Goal: Information Seeking & Learning: Learn about a topic

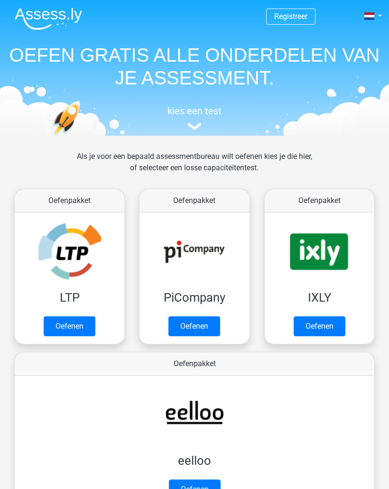
click at [88, 330] on link "Oefenen" at bounding box center [70, 326] width 52 height 20
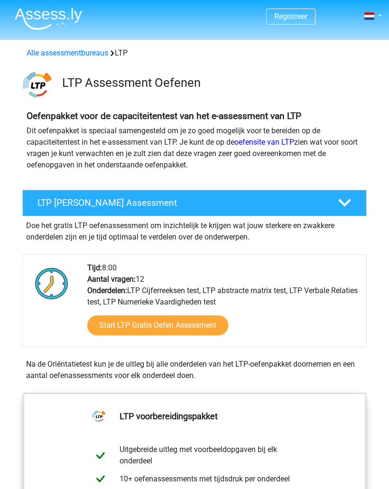
click at [205, 319] on link "Start LTP Gratis Oefen Assessment" at bounding box center [157, 325] width 141 height 20
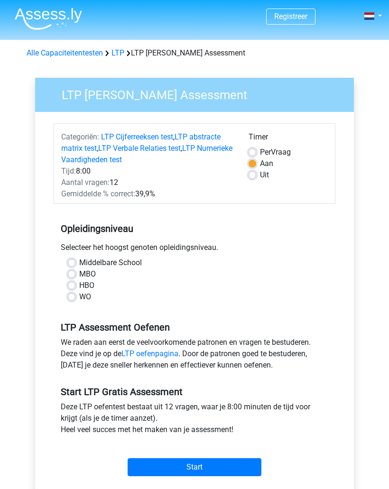
click at [88, 294] on label "WO" at bounding box center [85, 296] width 12 height 11
click at [75, 294] on input "WO" at bounding box center [72, 295] width 8 height 9
radio input "true"
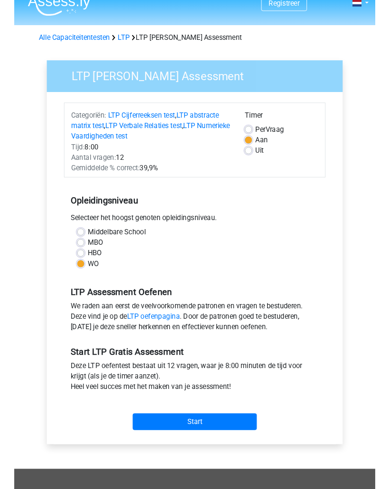
scroll to position [50, 0]
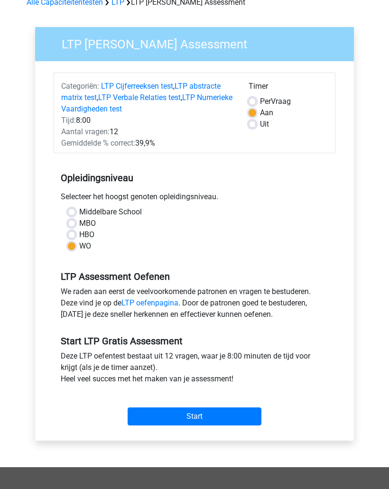
click at [202, 419] on input "Start" at bounding box center [195, 417] width 134 height 18
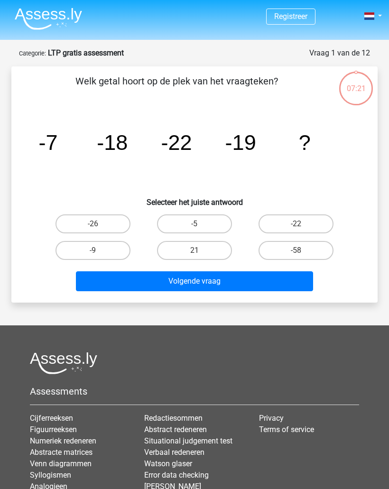
click at [314, 249] on label "-58" at bounding box center [295, 250] width 75 height 19
click at [302, 250] on input "-58" at bounding box center [299, 253] width 6 height 6
radio input "true"
click at [250, 276] on button "Volgende vraag" at bounding box center [195, 281] width 238 height 20
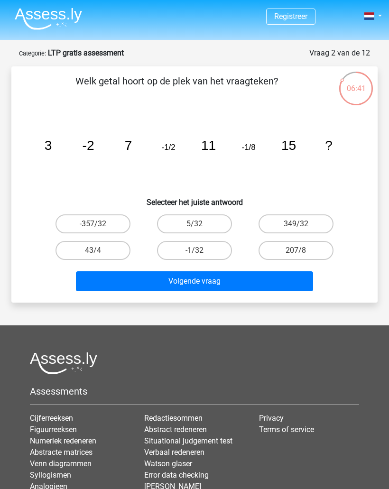
click at [221, 247] on label "-1/32" at bounding box center [194, 250] width 75 height 19
click at [201, 250] on input "-1/32" at bounding box center [197, 253] width 6 height 6
radio input "true"
click at [221, 276] on button "Volgende vraag" at bounding box center [195, 281] width 238 height 20
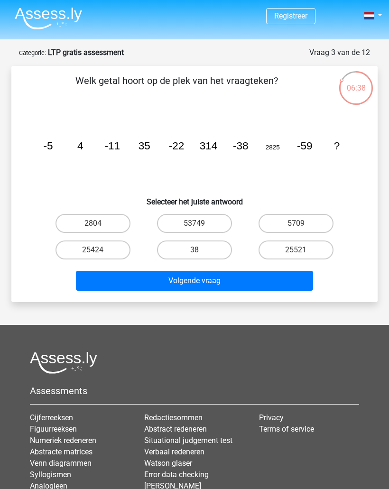
scroll to position [0, 0]
click at [214, 251] on label "38" at bounding box center [194, 249] width 75 height 19
click at [201, 251] on input "38" at bounding box center [197, 253] width 6 height 6
radio input "true"
click at [207, 279] on button "Volgende vraag" at bounding box center [195, 281] width 238 height 20
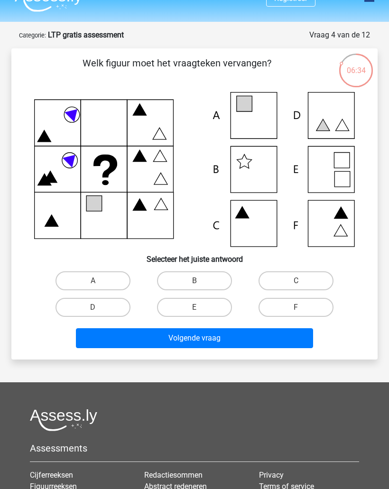
scroll to position [0, 0]
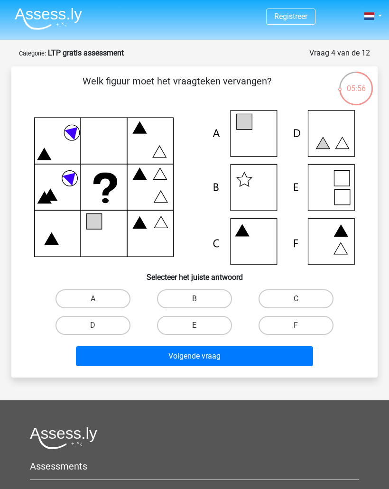
click at [265, 141] on icon at bounding box center [194, 187] width 320 height 155
click at [117, 300] on label "A" at bounding box center [92, 298] width 75 height 19
click at [99, 300] on input "A" at bounding box center [96, 302] width 6 height 6
radio input "true"
click at [180, 364] on button "Volgende vraag" at bounding box center [195, 356] width 238 height 20
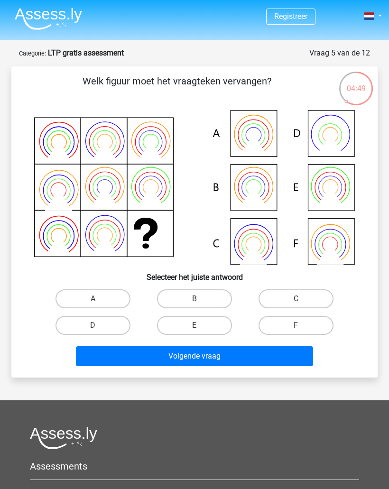
click at [257, 196] on icon at bounding box center [253, 197] width 27 height 22
click at [256, 188] on icon at bounding box center [194, 187] width 320 height 155
click at [262, 181] on icon at bounding box center [194, 187] width 320 height 155
click at [199, 299] on input "B" at bounding box center [197, 302] width 6 height 6
radio input "true"
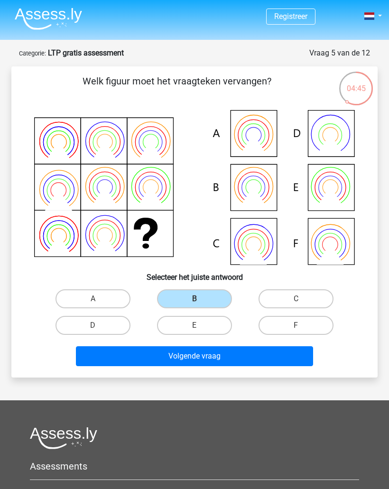
click at [214, 356] on button "Volgende vraag" at bounding box center [195, 356] width 238 height 20
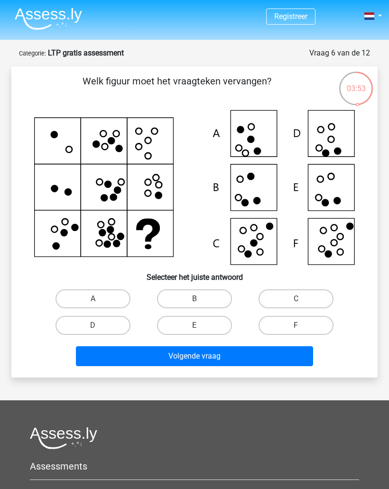
click at [262, 235] on icon at bounding box center [259, 236] width 6 height 6
click at [311, 302] on label "C" at bounding box center [295, 298] width 75 height 19
click at [302, 302] on input "C" at bounding box center [299, 302] width 6 height 6
radio input "true"
click at [271, 348] on button "Volgende vraag" at bounding box center [195, 356] width 238 height 20
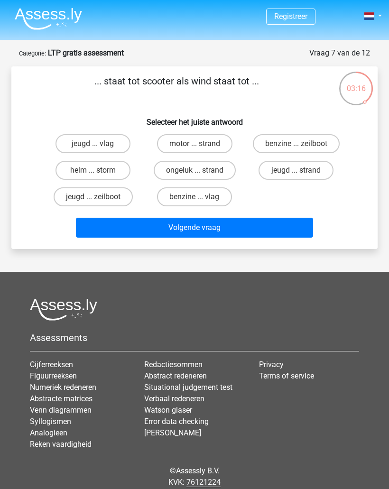
click at [120, 171] on label "helm ... storm" at bounding box center [92, 170] width 75 height 19
click at [99, 171] on input "helm ... storm" at bounding box center [96, 173] width 6 height 6
radio input "true"
click at [196, 229] on button "Volgende vraag" at bounding box center [195, 228] width 238 height 20
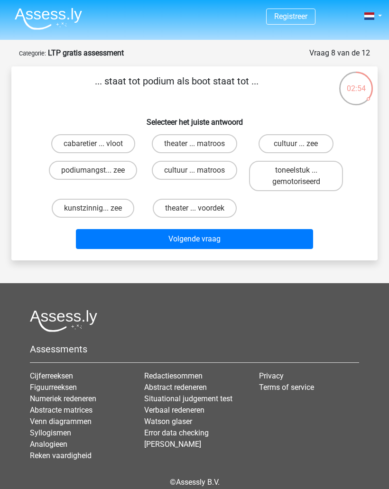
click at [204, 212] on label "theater ... voordek" at bounding box center [195, 208] width 84 height 19
click at [201, 212] on input "theater ... voordek" at bounding box center [197, 211] width 6 height 6
radio input "true"
click at [195, 240] on button "Volgende vraag" at bounding box center [195, 239] width 238 height 20
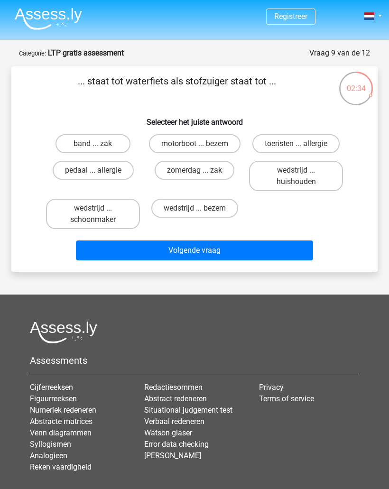
click at [109, 139] on label "band ... zak" at bounding box center [92, 143] width 75 height 19
click at [99, 144] on input "band ... zak" at bounding box center [96, 147] width 6 height 6
radio input "true"
click at [189, 249] on button "Volgende vraag" at bounding box center [195, 250] width 238 height 20
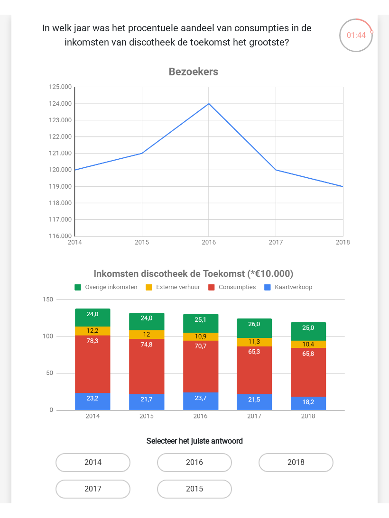
scroll to position [67, 0]
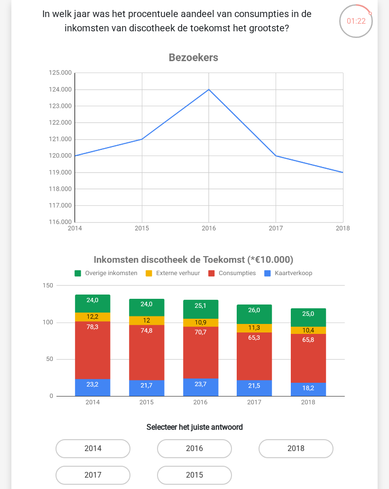
click at [215, 447] on label "2016" at bounding box center [194, 448] width 75 height 19
click at [201, 448] on input "2016" at bounding box center [197, 451] width 6 height 6
radio input "true"
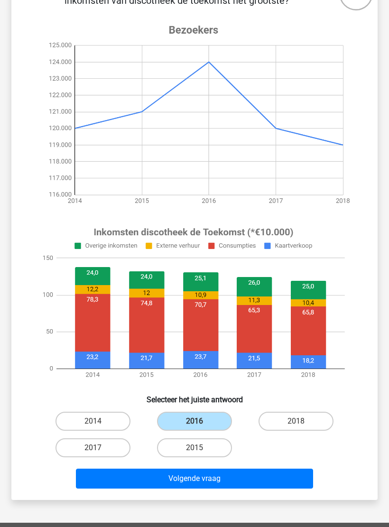
scroll to position [96, 0]
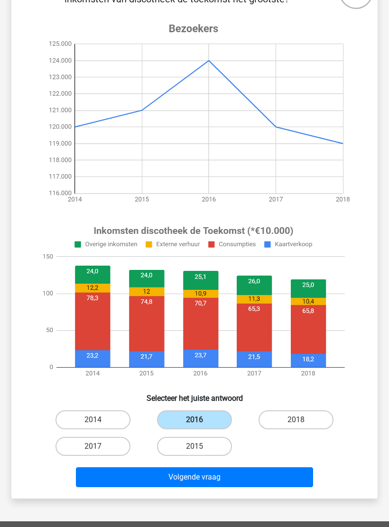
click at [228, 476] on button "Volgende vraag" at bounding box center [195, 477] width 238 height 20
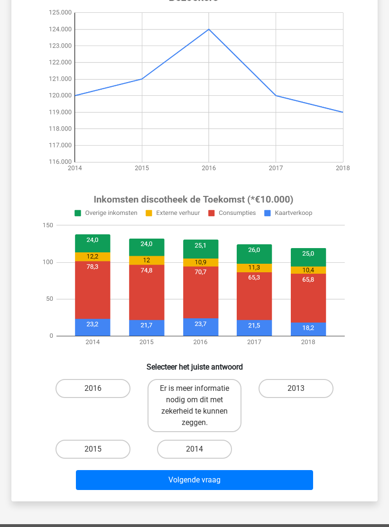
scroll to position [128, 0]
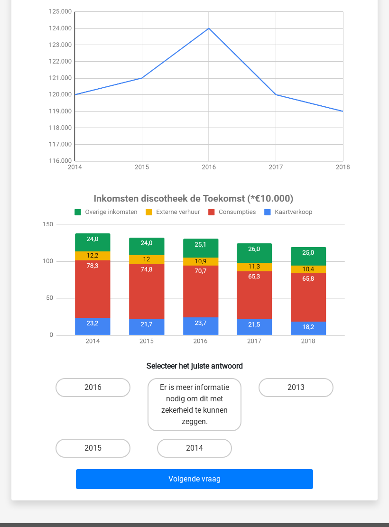
click at [209, 396] on label "Er is meer informatie nodig om dit met zekerheid te kunnen zeggen." at bounding box center [194, 404] width 94 height 53
click at [201, 393] on input "Er is meer informatie nodig om dit met zekerheid te kunnen zeggen." at bounding box center [197, 390] width 6 height 6
radio input "true"
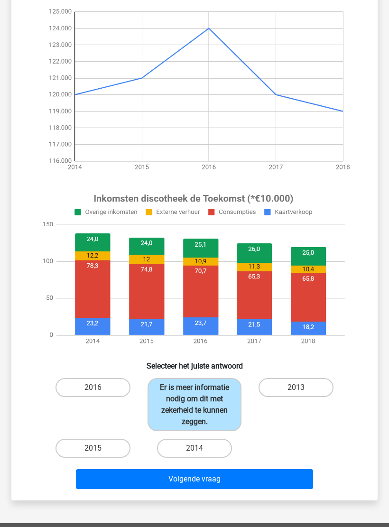
click at [222, 488] on button "Volgende vraag" at bounding box center [195, 479] width 238 height 20
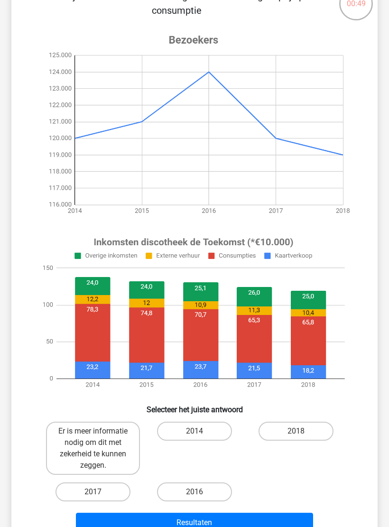
scroll to position [85, 0]
click at [112, 488] on label "2017" at bounding box center [92, 491] width 75 height 19
click at [99, 488] on input "2017" at bounding box center [96, 495] width 6 height 6
radio input "true"
click at [204, 488] on button "Resultaten" at bounding box center [195, 522] width 238 height 20
